Goal: Task Accomplishment & Management: Complete application form

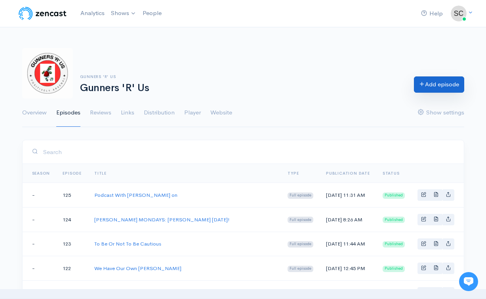
click at [448, 86] on link "Add episode" at bounding box center [439, 84] width 50 height 16
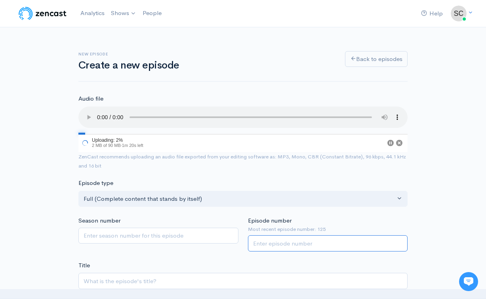
click at [257, 235] on input "Episode number" at bounding box center [328, 243] width 160 height 16
type input "126"
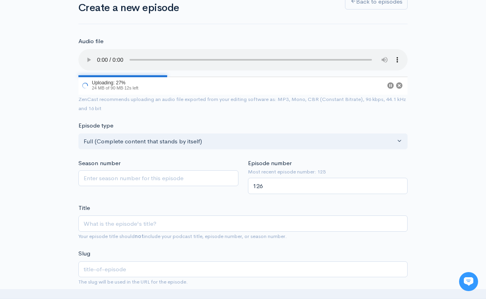
scroll to position [126, 0]
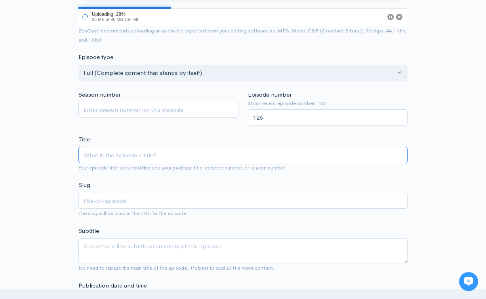
click at [278, 147] on input "Title" at bounding box center [242, 155] width 329 height 16
type input "T"
type input "t"
type input "Th"
type input "th"
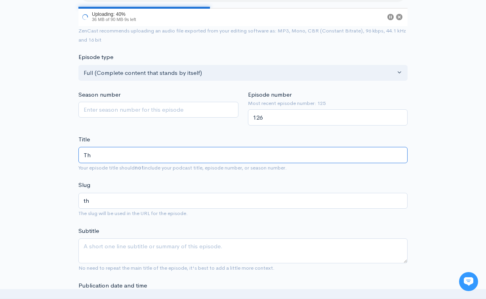
type input "The"
type input "the"
type input "The P"
type input "the-p"
type input "The Pr"
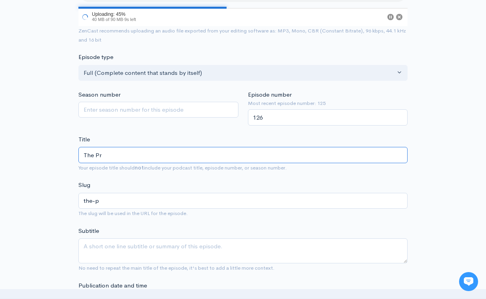
type input "the-pr"
type input "The Pro"
type input "the-pro"
type input "The Prof"
type input "the-prof"
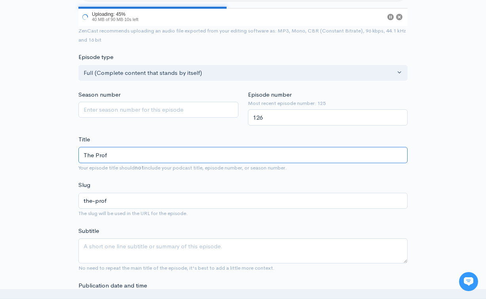
type input "The Profe"
type input "the-profe"
type input "The Profes"
type input "the-profes"
type input "The Profess"
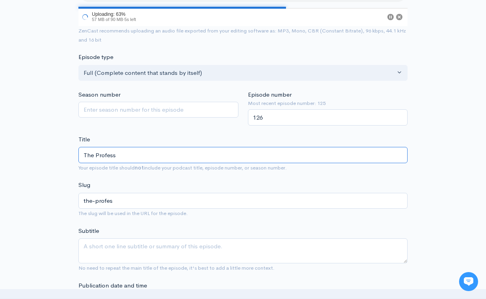
type input "the-profess"
type input "The Professi"
type input "the-professi"
type input "The Professio"
type input "the-professio"
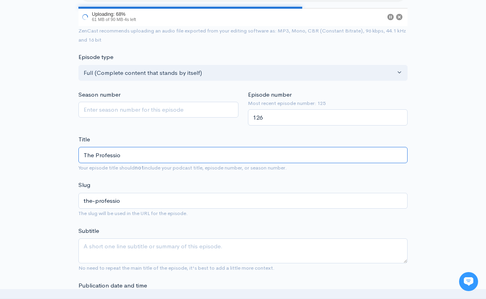
type input "The Profession"
type input "the-profession"
type input "The Professiona"
type input "the-professiona"
type input "The Professional"
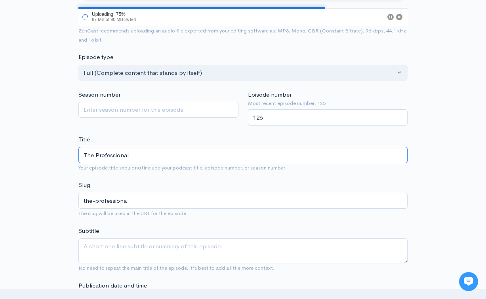
type input "the-professional"
type input "The Professional J"
type input "the-professional-j"
type input "The Professional Jo"
type input "the-professional-jo"
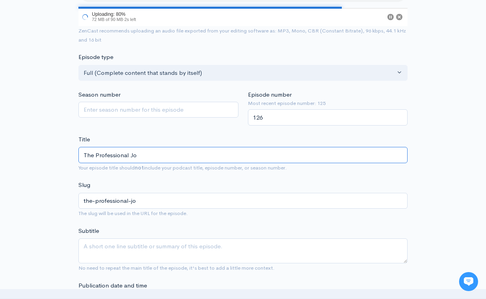
type input "The Professional Job"
type input "the-professional-job"
type input "The Professional Job"
click at [260, 227] on div "Subtitle No need to repeat the main title of the episode, it's best to add a li…" at bounding box center [242, 250] width 329 height 46
click at [257, 239] on textarea "Subtitle" at bounding box center [242, 250] width 329 height 25
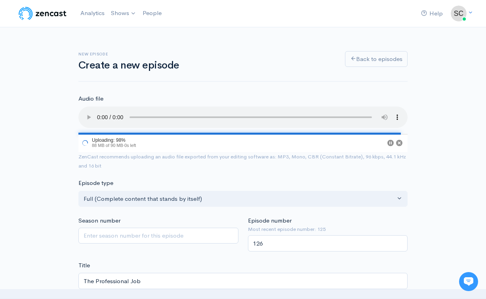
scroll to position [0, 0]
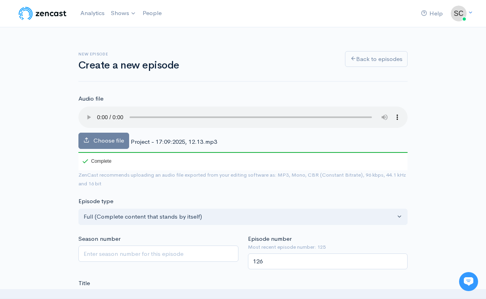
click at [99, 113] on audio at bounding box center [242, 117] width 329 height 21
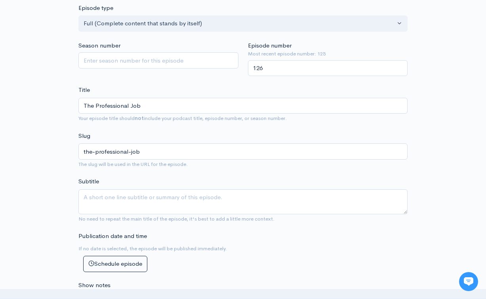
scroll to position [214, 0]
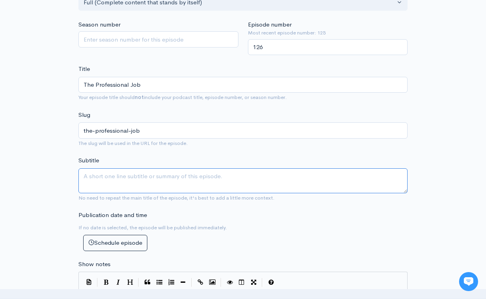
click at [151, 168] on textarea "Subtitle" at bounding box center [242, 180] width 329 height 25
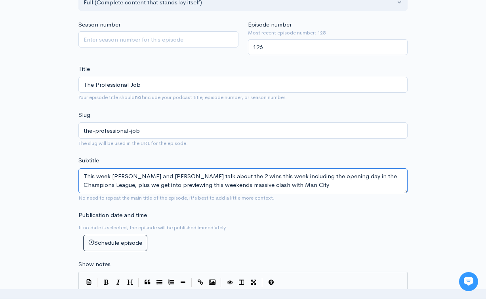
drag, startPoint x: 85, startPoint y: 162, endPoint x: 224, endPoint y: 201, distance: 144.7
click at [224, 201] on form "Audio file Choose file Project - 17:09:2025, 12.13.mp3 100 Complete ZenCast rec…" at bounding box center [242, 282] width 329 height 804
type textarea "This week [PERSON_NAME] and [PERSON_NAME] talk about the 2 wins this week inclu…"
click at [256, 238] on form "Audio file Choose file Project - 17:09:2025, 12.13.mp3 100 Complete ZenCast rec…" at bounding box center [242, 282] width 329 height 804
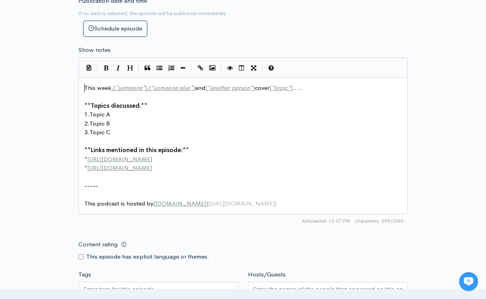
scroll to position [4, 0]
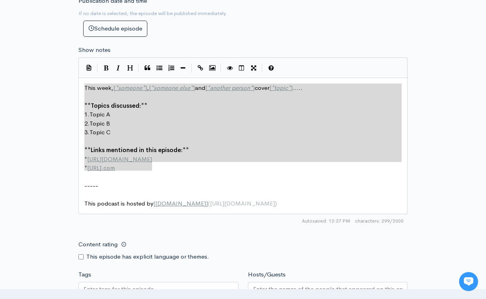
type textarea "This week, [*someone*], [*someone else*] and [*another person*] cover [*topic*]…"
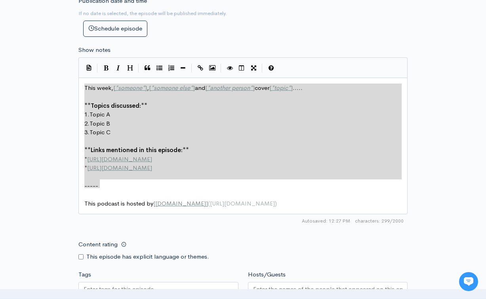
drag, startPoint x: 85, startPoint y: 73, endPoint x: 153, endPoint y: 166, distance: 115.4
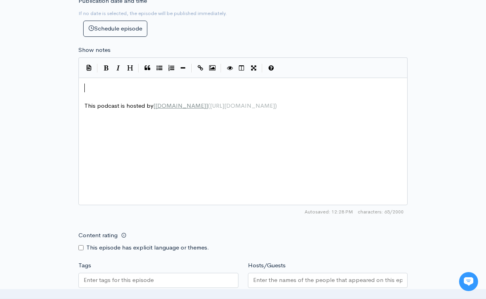
paste textarea ")"
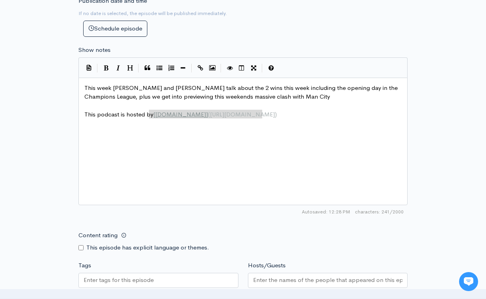
type textarea "[[DOMAIN_NAME]]([URL][DOMAIN_NAME])"
drag, startPoint x: 264, startPoint y: 99, endPoint x: 154, endPoint y: 101, distance: 110.1
type textarea "[DOMAIN_NAME]"
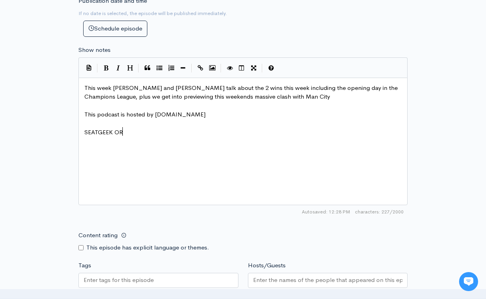
scroll to position [4, 45]
type textarea "SEATGEEK ORIM"
type textarea "PROMO CODEL"
type textarea ": TBAWRESTLING $q0"
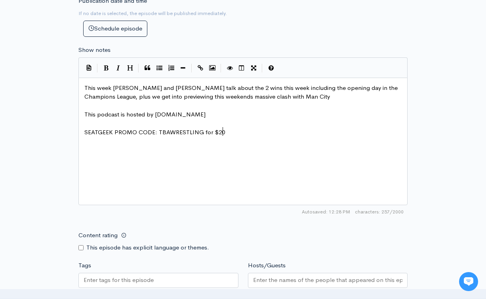
scroll to position [4, 21]
type textarea "for $20 off your first pr"
type textarea "urchase"
type textarea "WHAN"
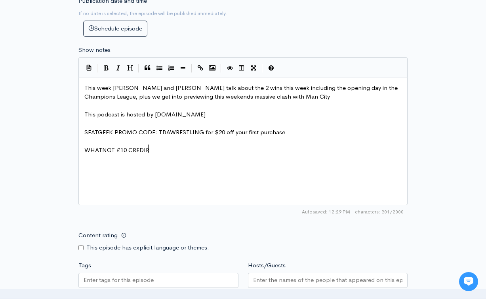
type textarea "TNOT £10 CREDIR"
type textarea "T -"
click at [168, 273] on div at bounding box center [158, 280] width 160 height 15
